Goal: Transaction & Acquisition: Purchase product/service

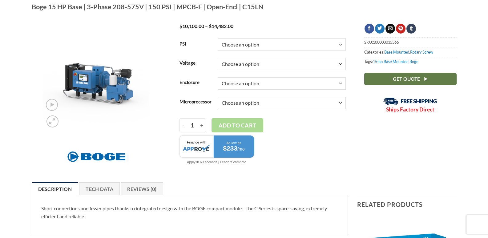
scroll to position [62, 0]
click at [298, 85] on select "Choose an option Enclosed Open" at bounding box center [282, 84] width 128 height 12
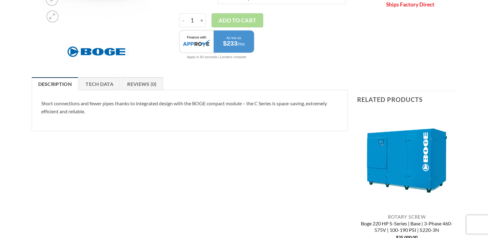
scroll to position [185, 0]
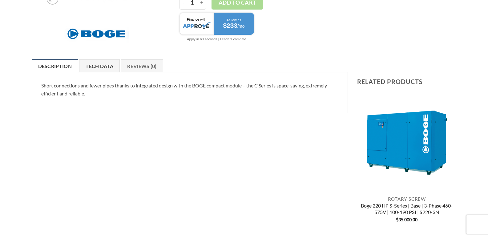
click at [100, 66] on link "Tech Data" at bounding box center [99, 65] width 41 height 13
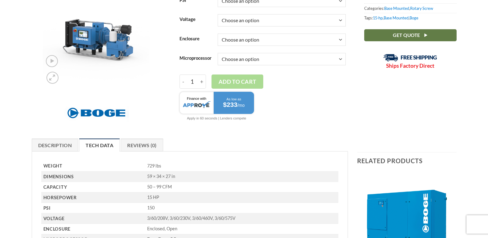
scroll to position [0, 0]
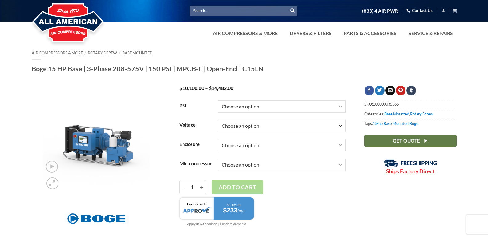
click at [290, 147] on select "Choose an option Enclosed Open" at bounding box center [282, 145] width 128 height 12
click at [218, 139] on select "Choose an option Enclosed Open" at bounding box center [282, 145] width 128 height 12
select select "enclosed"
click at [275, 107] on select "Choose an option 150" at bounding box center [282, 106] width 128 height 12
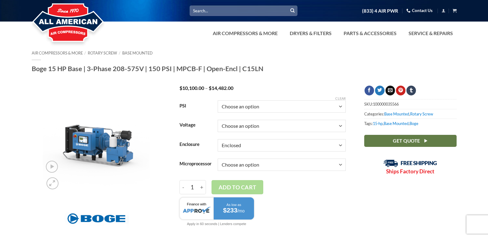
click at [275, 107] on select "Choose an option 150" at bounding box center [282, 106] width 128 height 12
select select "150"
click at [218, 100] on select "Choose an option 150" at bounding box center [282, 106] width 128 height 12
select select "enclosed"
click at [264, 126] on select "Choose an option 3/60/208V 3/60/230V 3/60/460V 3/60/575V" at bounding box center [282, 126] width 128 height 12
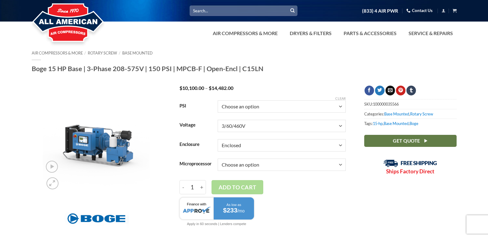
click at [218, 120] on select "Choose an option 3/60/208V 3/60/230V 3/60/460V 3/60/575V" at bounding box center [282, 126] width 128 height 12
select select "3-60-460v"
select select "enclosed"
click at [263, 167] on select "Choose an option Base Focus 2.0" at bounding box center [282, 165] width 128 height 12
select select "base"
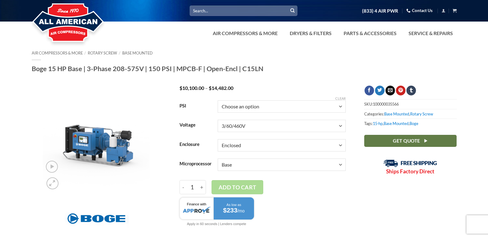
click at [218, 159] on select "Choose an option Base Focus 2.0" at bounding box center [282, 165] width 128 height 12
select select "3-60-460v"
select select "enclosed"
select select "base"
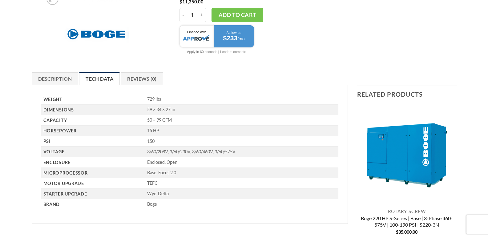
scroll to position [185, 0]
click at [55, 80] on link "Description" at bounding box center [55, 78] width 47 height 13
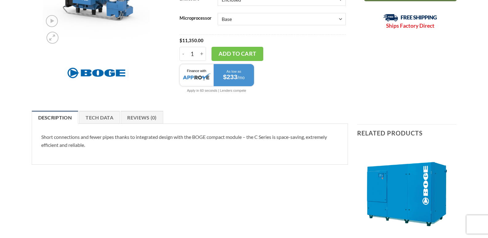
scroll to position [62, 0]
